Goal: Register for event/course

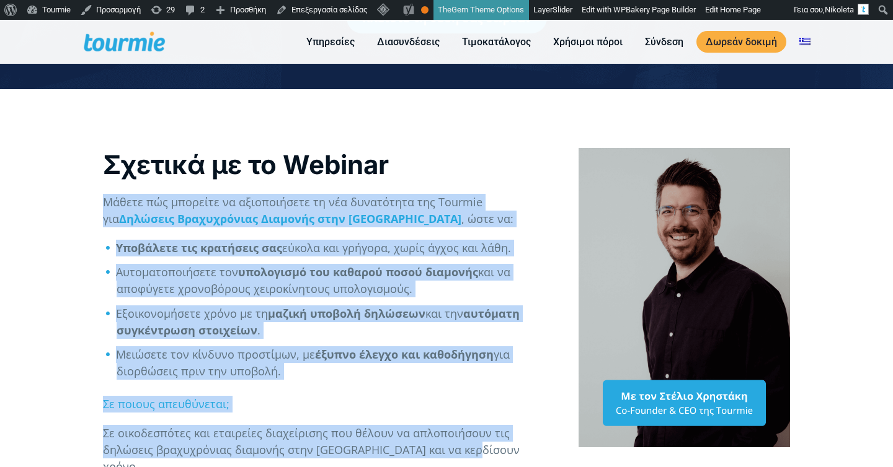
click at [97, 167] on div "Σχετικά με το Webinar Μάθετε πώς μπορείτε να αξιοποιήσετε τη νέα δυνατότητα της…" at bounding box center [328, 306] width 476 height 361
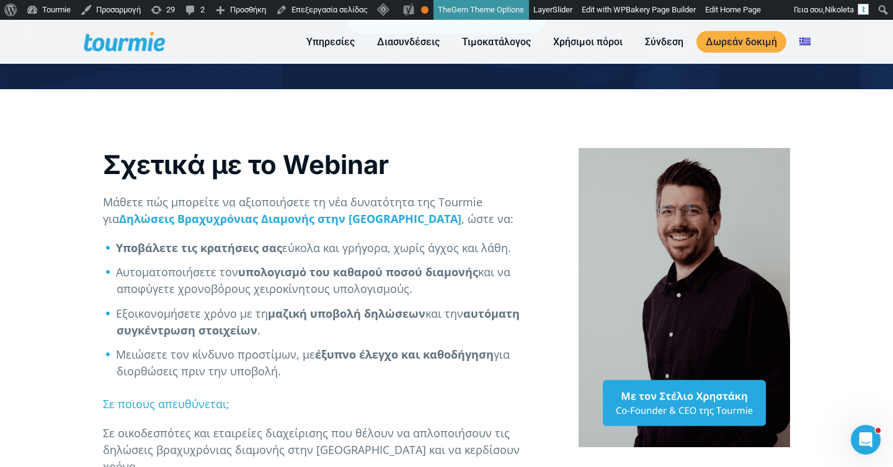
click at [513, 148] on div "Σχετικά με το Webinar" at bounding box center [327, 164] width 449 height 33
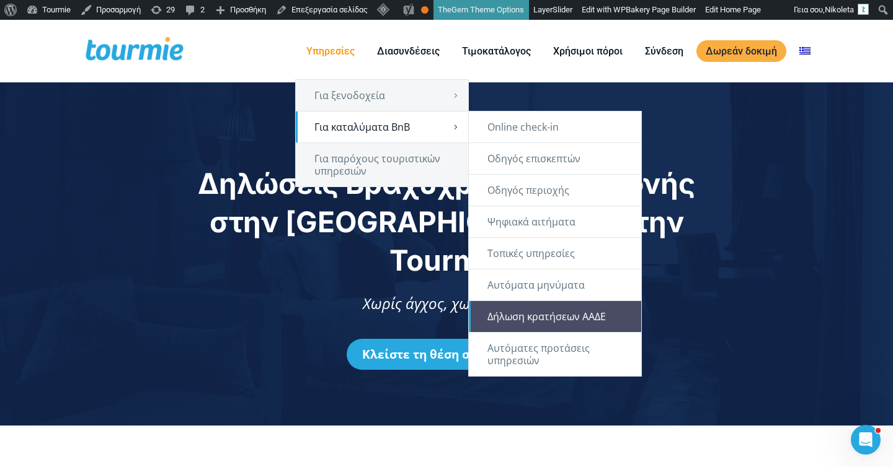
click at [515, 319] on link "Δήλωση κρατήσεων ΑΑΔΕ" at bounding box center [555, 316] width 172 height 31
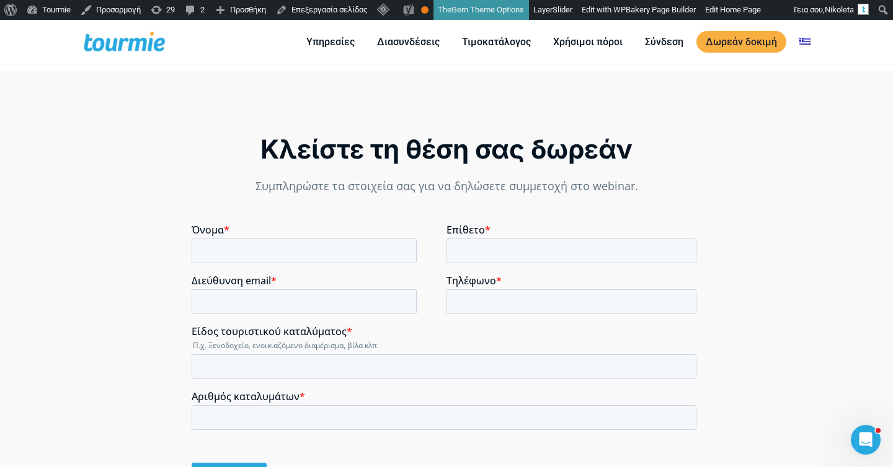
scroll to position [736, 0]
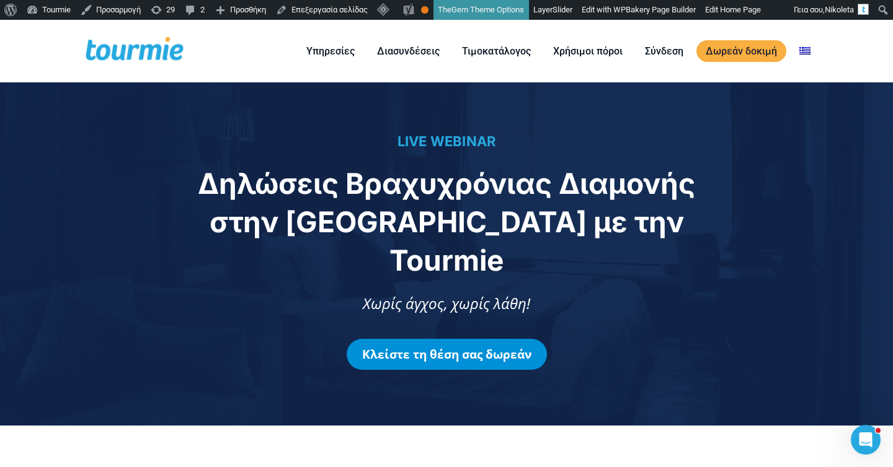
click at [410, 339] on link "Κλείστε τη θέση σας δωρεάν" at bounding box center [447, 354] width 200 height 31
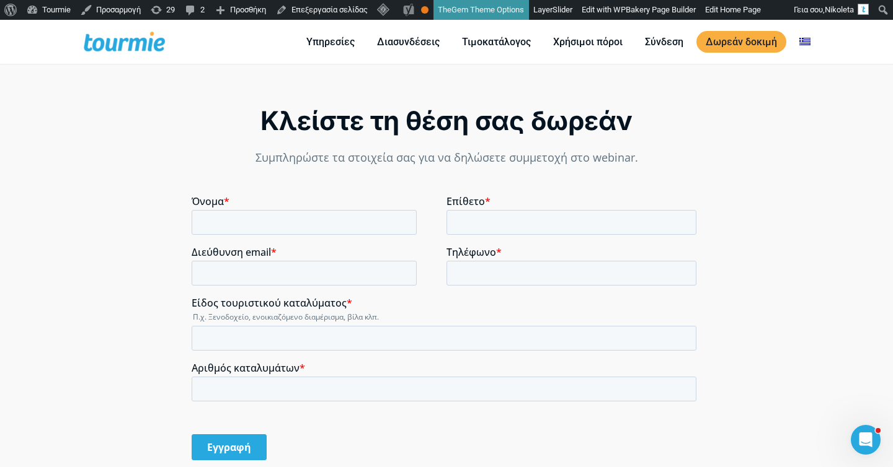
scroll to position [794, 0]
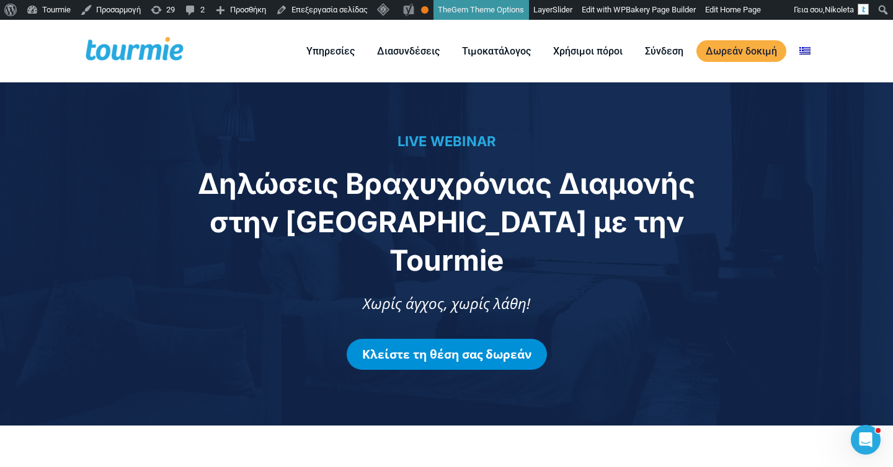
click at [490, 339] on link "Κλείστε τη θέση σας δωρεάν" at bounding box center [447, 354] width 200 height 31
click at [477, 339] on link "Εγγραφείτε δωρεάν" at bounding box center [446, 354] width 149 height 31
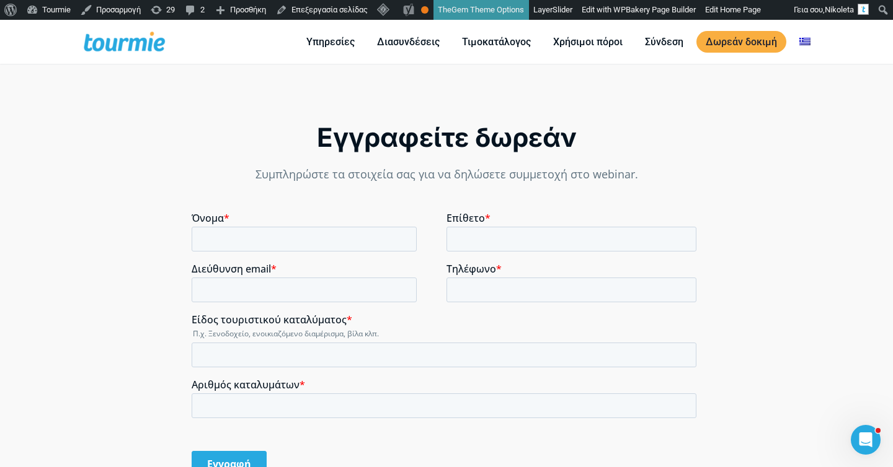
scroll to position [768, 0]
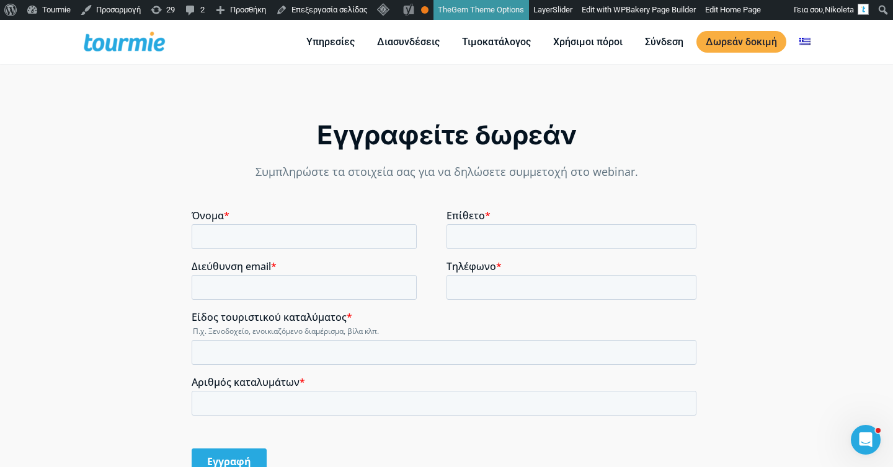
click at [434, 452] on div "Εγγραφή" at bounding box center [447, 461] width 510 height 47
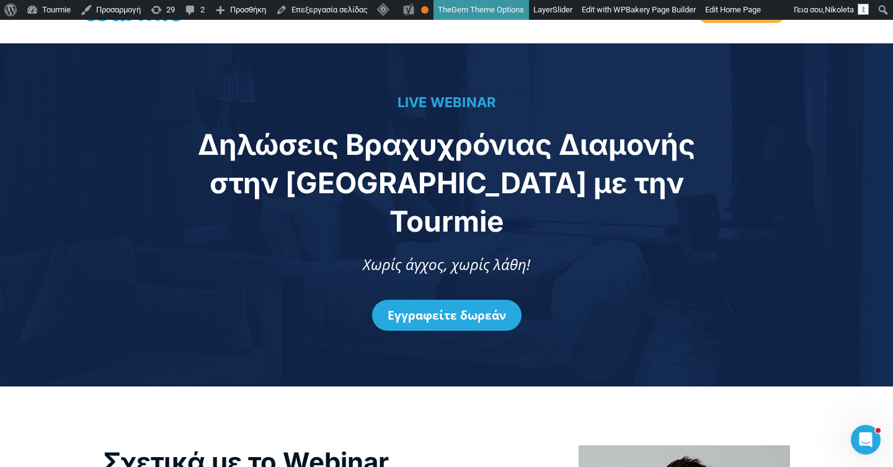
scroll to position [0, 0]
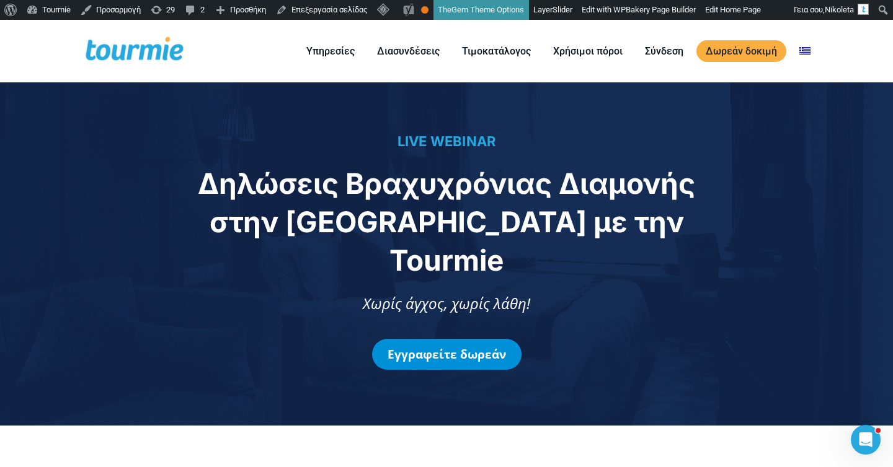
click at [423, 339] on link "Εγγραφείτε δωρεάν" at bounding box center [446, 354] width 149 height 31
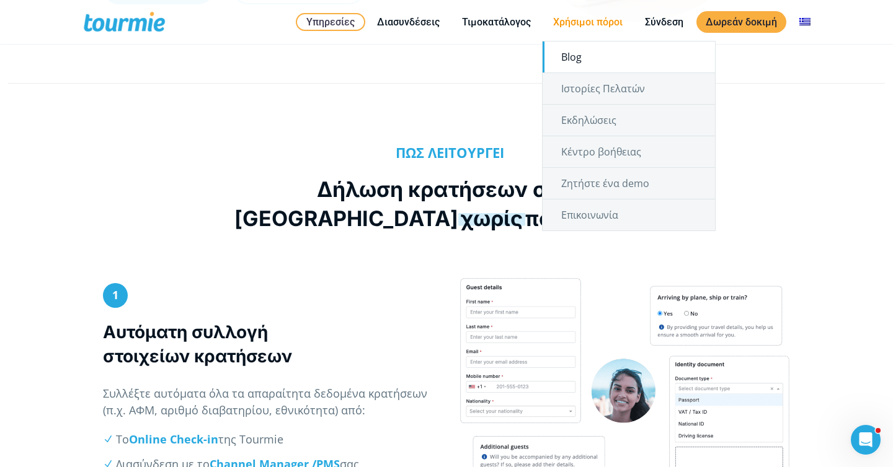
scroll to position [421, 0]
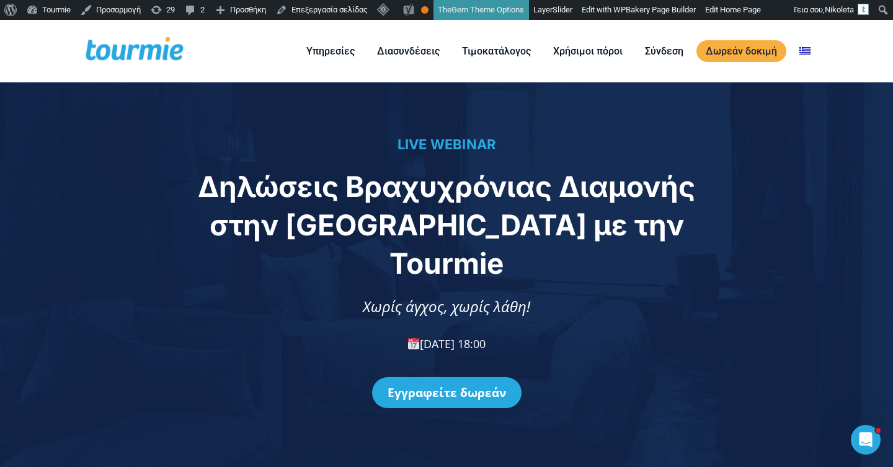
click at [427, 378] on link "Εγγραφείτε δωρεάν" at bounding box center [446, 393] width 149 height 31
click at [572, 408] on div "LIVE WEBINAR Δηλώσεις Βραχυχρόνιας Διαμονής στην ΑΑΔΕ με την Tourmie Χωρίς άγχο…" at bounding box center [446, 274] width 893 height 385
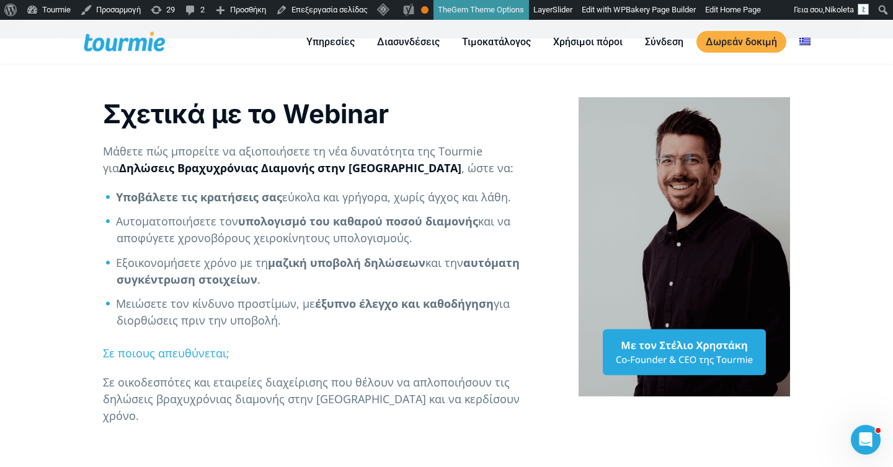
scroll to position [433, 0]
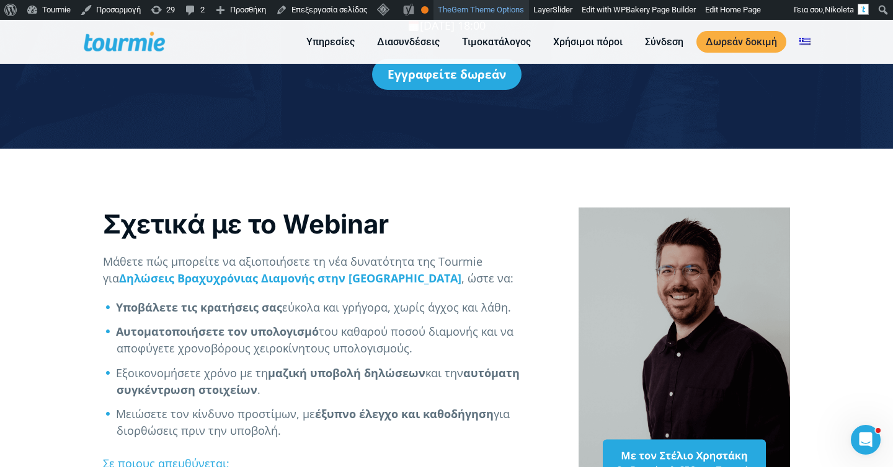
scroll to position [240, 0]
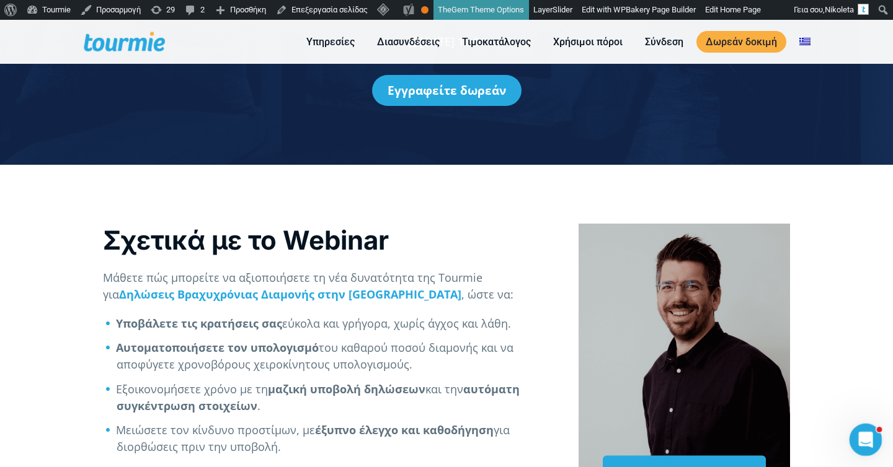
click at [877, 436] on div "Άνοιγμα Intercom Messenger" at bounding box center [863, 438] width 41 height 41
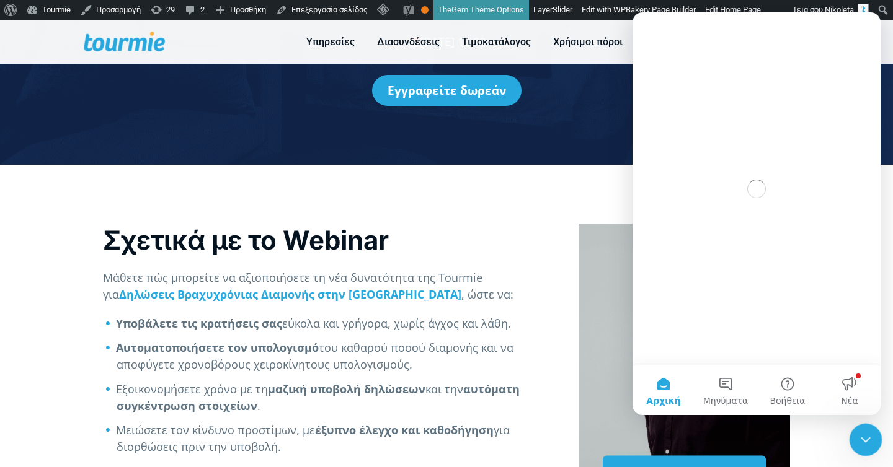
scroll to position [0, 0]
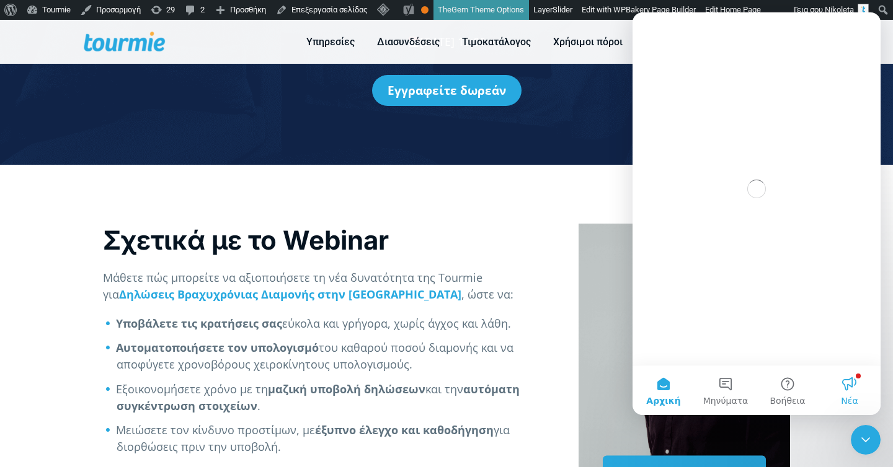
click at [859, 379] on button "Νέα" at bounding box center [849, 391] width 62 height 50
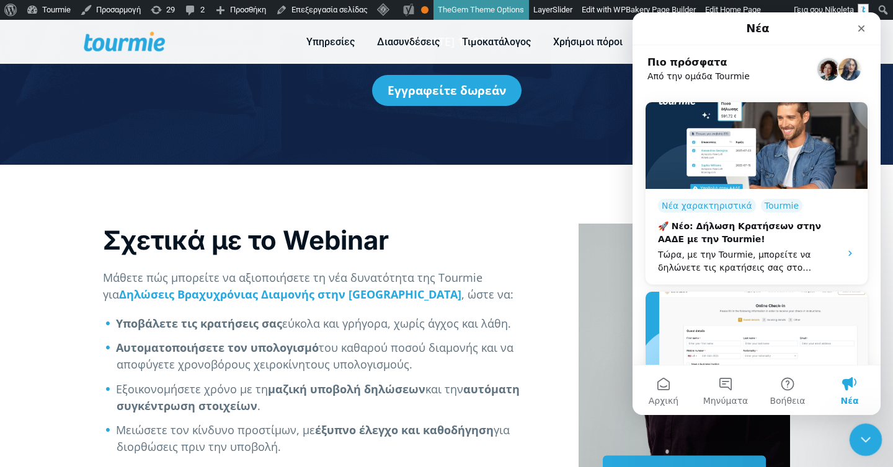
click at [866, 427] on div "Κλείσιμο Intercom Messenger" at bounding box center [864, 438] width 30 height 30
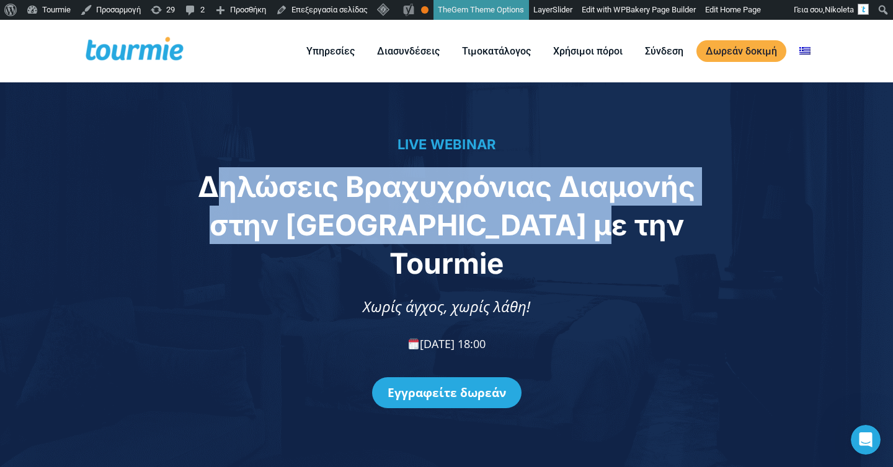
drag, startPoint x: 637, startPoint y: 252, endPoint x: 208, endPoint y: 201, distance: 432.6
click at [208, 202] on h1 "Δηλώσεις Βραχυχρόνιας Διαμονής στην [GEOGRAPHIC_DATA] με την Tourmie" at bounding box center [447, 224] width 510 height 115
copy span "ηλώσεις Βραχυχρόνιας Διαμονής στην [GEOGRAPHIC_DATA] με την Tourmie"
click at [197, 208] on h1 "Δηλώσεις Βραχυχρόνιας Διαμονής στην [GEOGRAPHIC_DATA] με την Tourmie" at bounding box center [447, 224] width 510 height 115
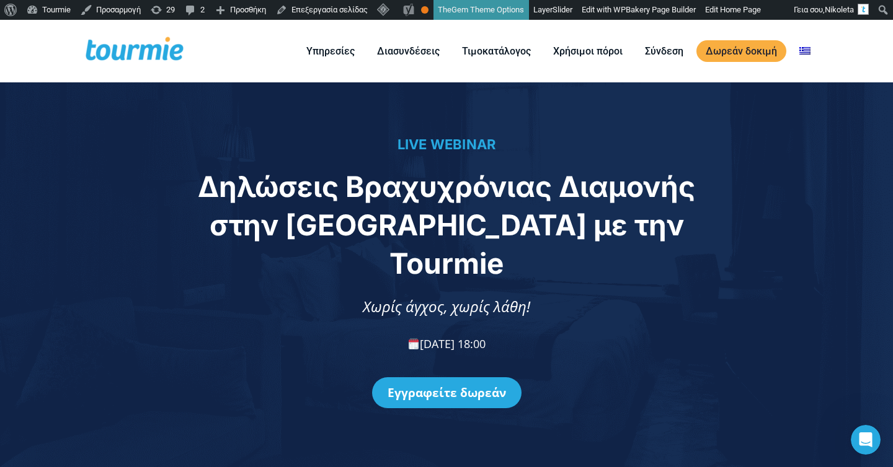
click at [197, 208] on h1 "Δηλώσεις Βραχυχρόνιας Διαμονής στην [GEOGRAPHIC_DATA] με την Tourmie" at bounding box center [447, 224] width 510 height 115
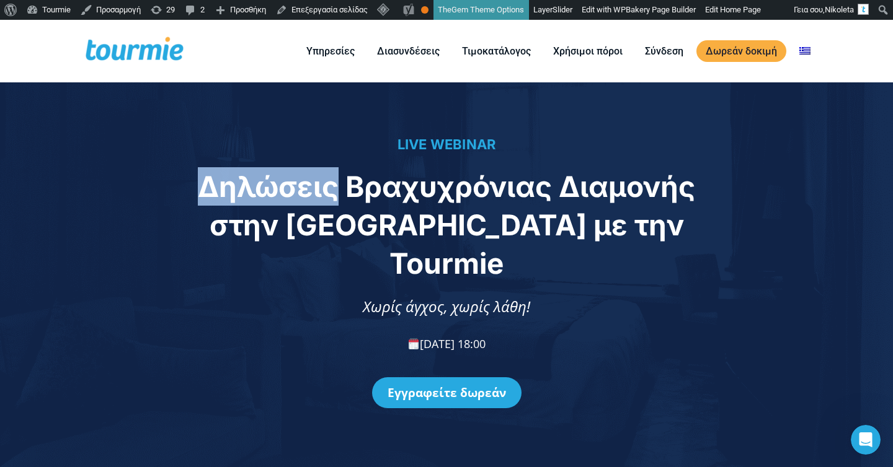
click at [197, 208] on h1 "Δηλώσεις Βραχυχρόνιας Διαμονής στην [GEOGRAPHIC_DATA] με την Tourmie" at bounding box center [447, 224] width 510 height 115
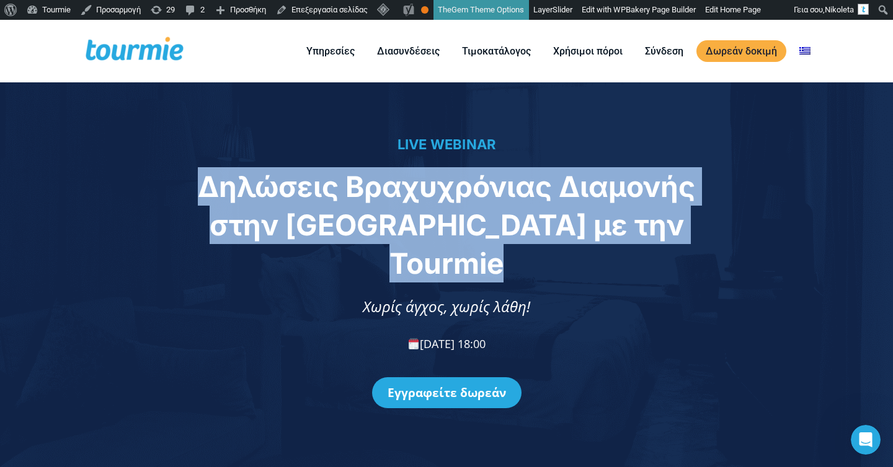
copy div "Δηλώσεις Βραχυχρόνιας Διαμονής στην [GEOGRAPHIC_DATA] με την Tourmie"
click at [513, 133] on div "LIVE WEBINAR Δηλώσεις Βραχυχρόνιας Διαμονής στην [GEOGRAPHIC_DATA] με την Tourm…" at bounding box center [446, 274] width 893 height 385
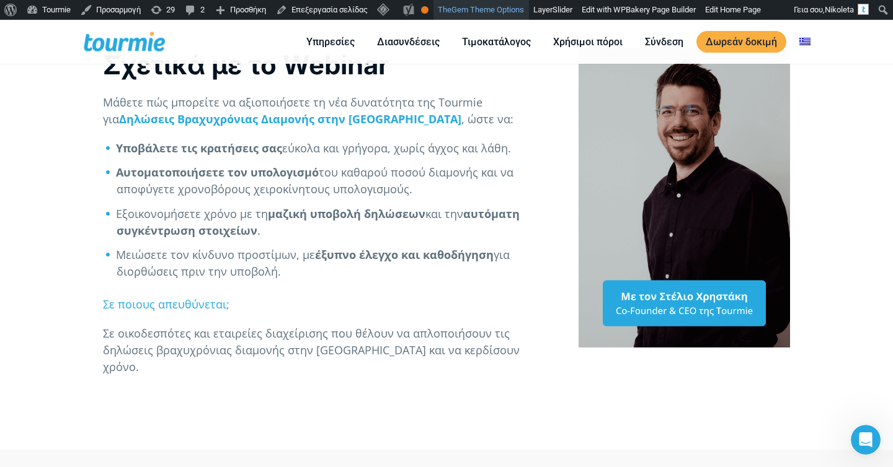
scroll to position [384, 0]
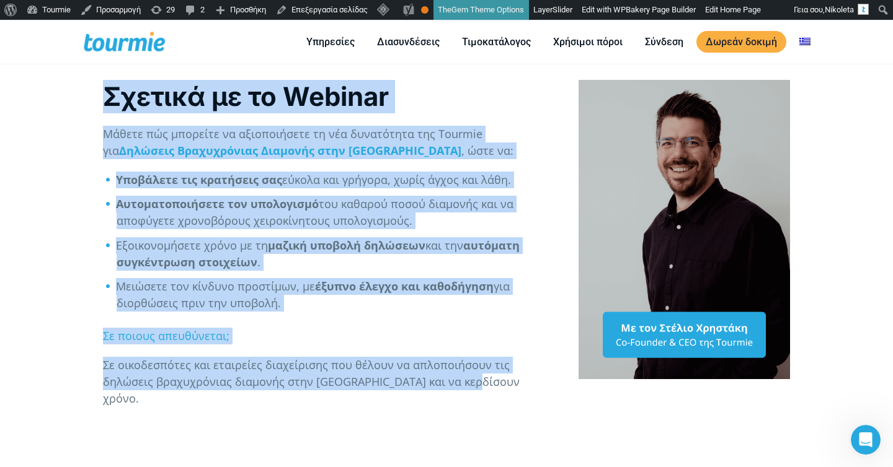
drag, startPoint x: 175, startPoint y: 419, endPoint x: 101, endPoint y: 79, distance: 348.4
click at [101, 79] on div "Σχετικά με το Webinar Μάθετε πώς μπορείτε να αξιοποιήσετε τη νέα δυνατότητα της…" at bounding box center [446, 251] width 893 height 461
copy div "Loremip do si Ametcon Adipis eli seddoeiu te incididuntut la etd magnaaliqu eni…"
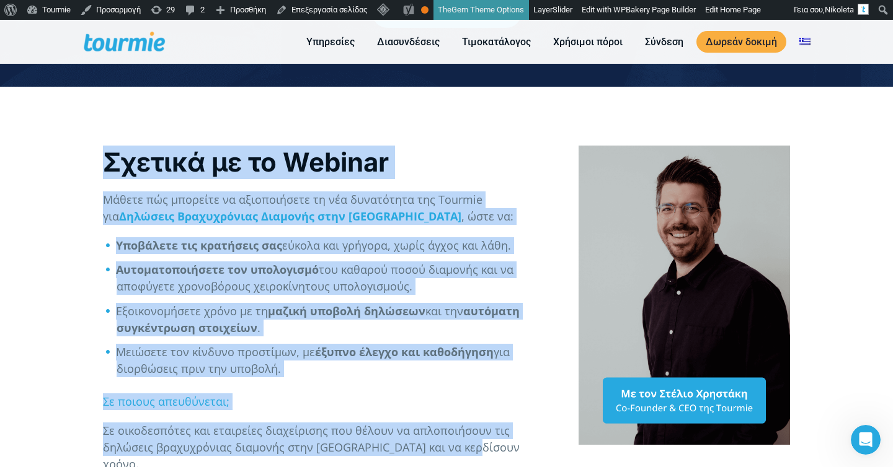
scroll to position [312, 0]
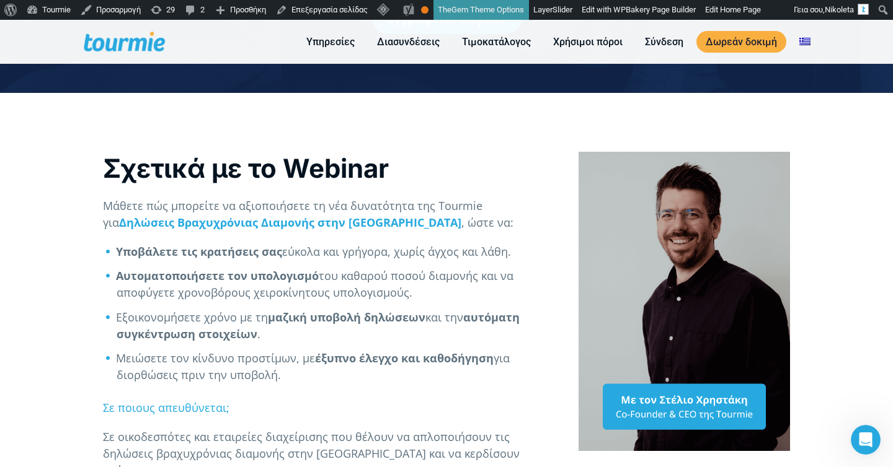
click at [433, 197] on div "Σχετικά με το Webinar Μάθετε πώς μπορείτε να αξιοποιήσετε τη νέα δυνατότητα της…" at bounding box center [327, 322] width 449 height 340
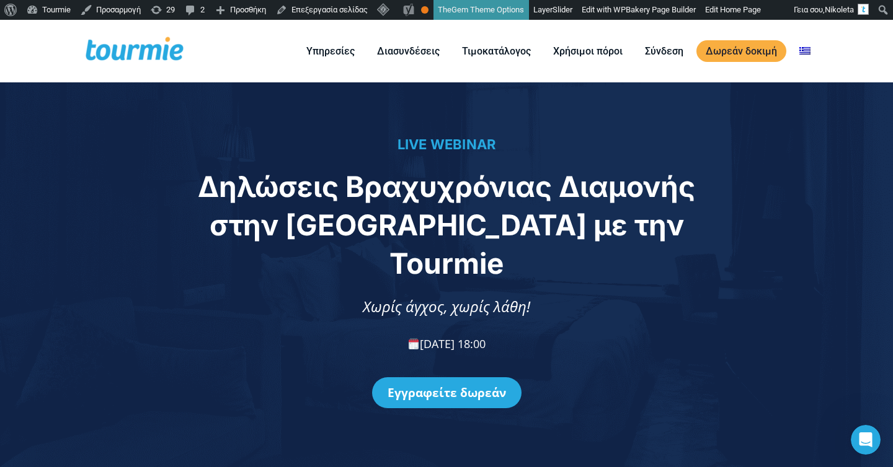
click at [385, 244] on span "Δηλώσεις Βραχυχρόνιας Διαμονής στην [GEOGRAPHIC_DATA] με την Tourmie" at bounding box center [446, 225] width 497 height 112
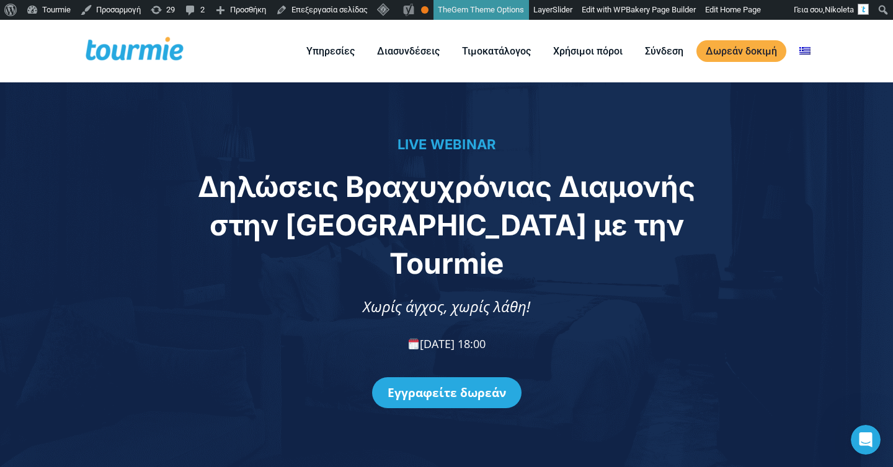
click at [564, 301] on div "Χωρίς άγχος, χωρίς λάθη!" at bounding box center [446, 310] width 867 height 28
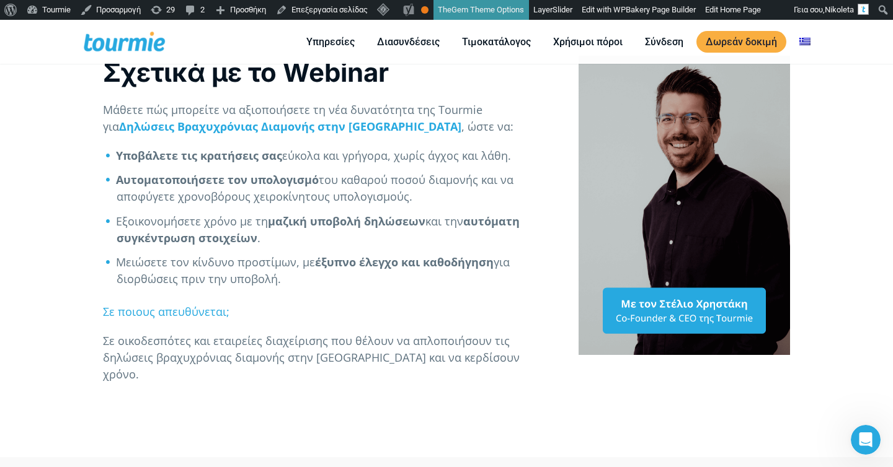
scroll to position [280, 0]
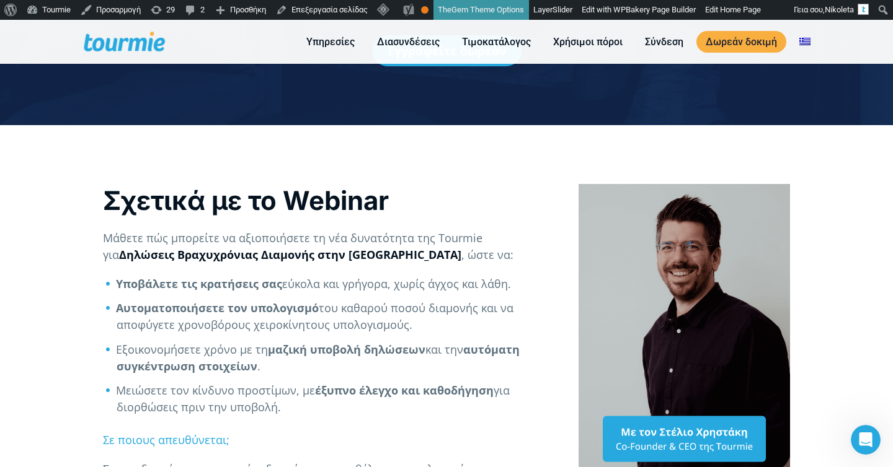
click at [461, 247] on strong "Δηλώσεις Βραχυχρόνιας Διαμονής στην [GEOGRAPHIC_DATA]" at bounding box center [290, 254] width 342 height 15
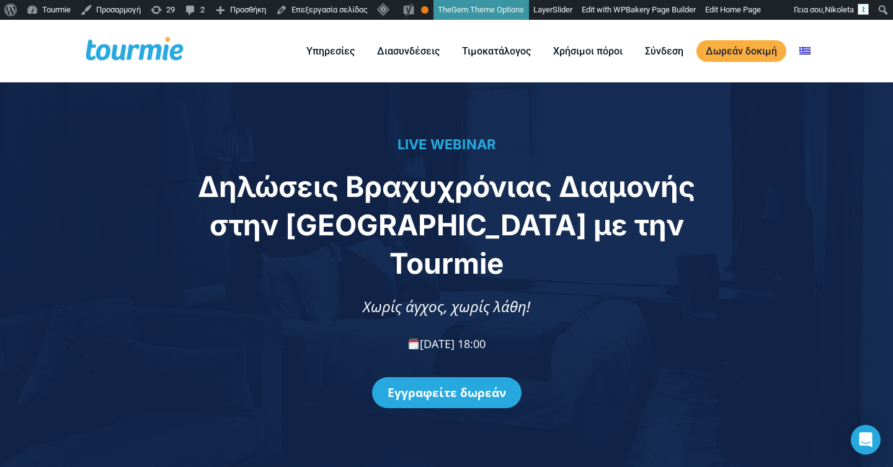
click at [367, 283] on div "Χωρίς άγχος, χωρίς λάθη! Τετάρτη, 24 Σεπτεμβρίου 2025, 18:00 Εγγραφείτε δωρεάν" at bounding box center [446, 355] width 867 height 144
drag, startPoint x: 373, startPoint y: 166, endPoint x: 564, endPoint y: 324, distance: 247.5
click at [564, 324] on div "LIVE WEBINAR Δηλώσεις Βραχυχρόνιας Διαμονής στην [GEOGRAPHIC_DATA] με την Tourm…" at bounding box center [446, 274] width 893 height 385
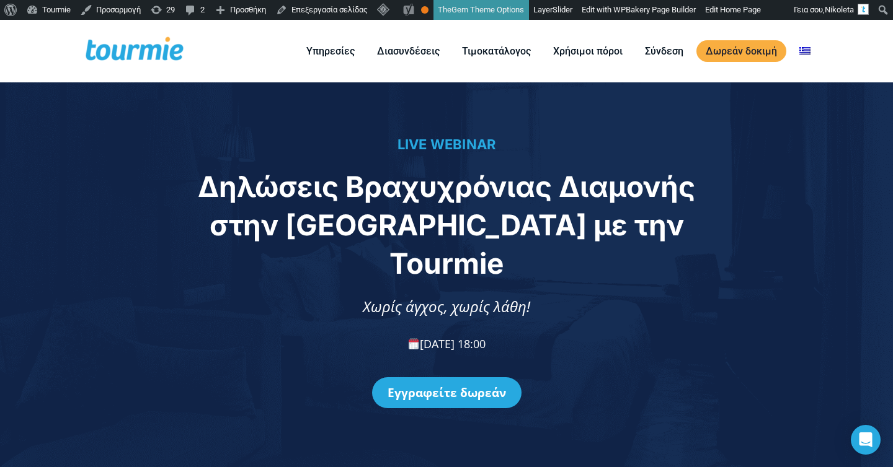
copy div "LIVE WEBINAR Δηλώσεις Βραχυχρόνιας Διαμονής στην ΑΑΔΕ με την Tourmie Χωρίς άγχο…"
